Goal: Navigation & Orientation: Find specific page/section

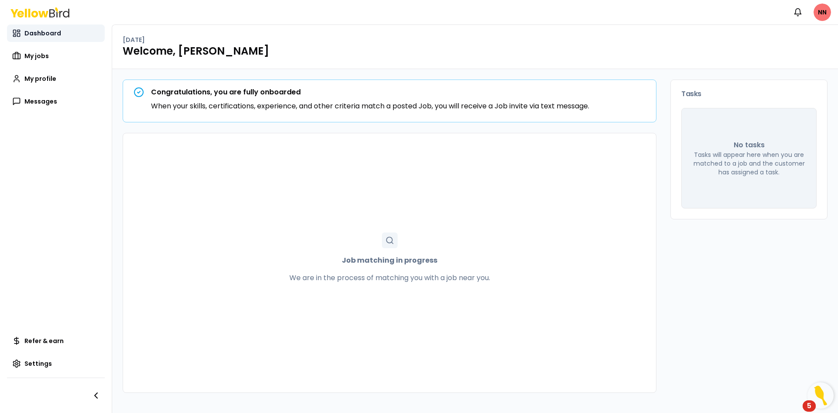
click at [40, 32] on span "Dashboard" at bounding box center [42, 33] width 37 height 9
click at [34, 58] on span "My jobs" at bounding box center [36, 56] width 24 height 9
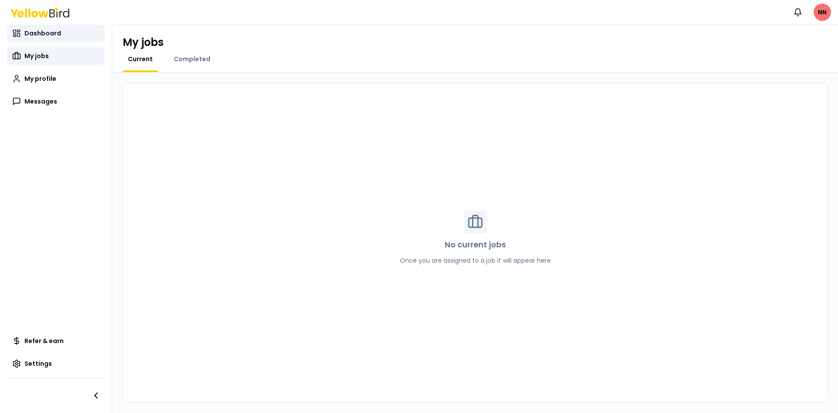
click at [29, 32] on span "Dashboard" at bounding box center [42, 33] width 37 height 9
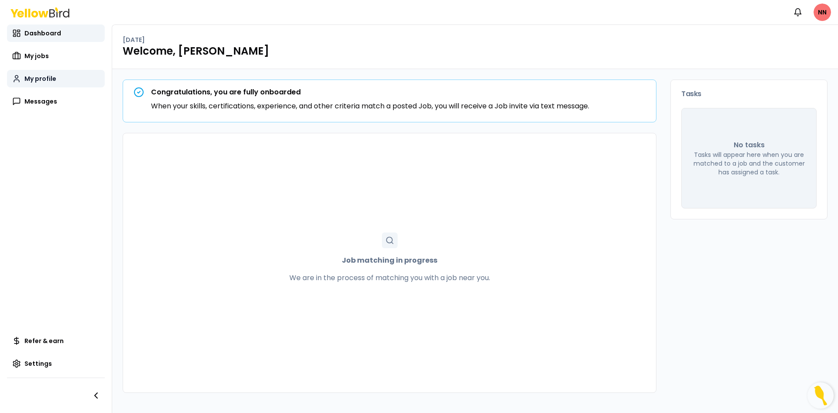
click at [29, 78] on span "My profile" at bounding box center [40, 78] width 32 height 9
